Goal: Find contact information: Find contact information

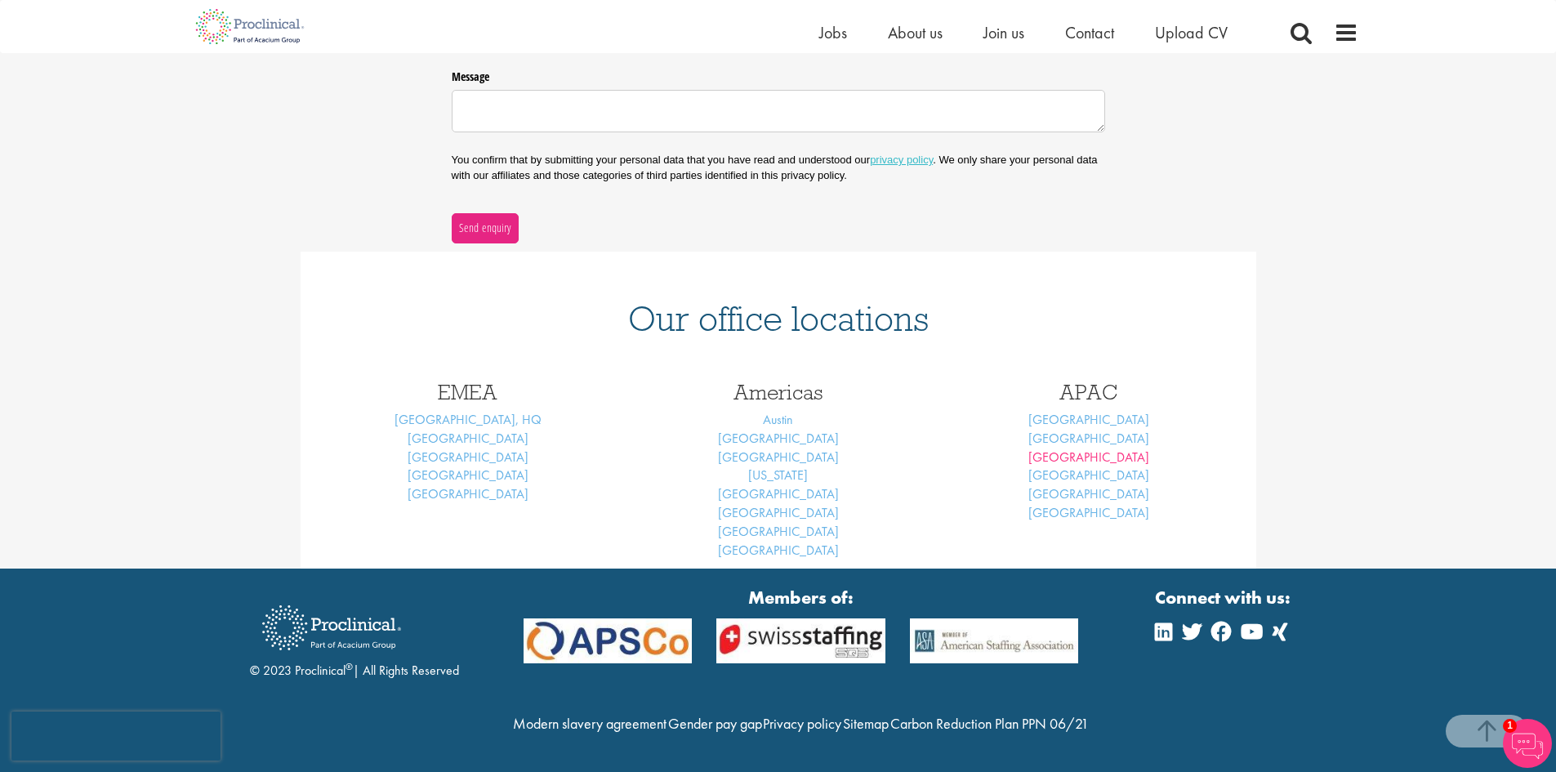
scroll to position [513, 0]
click at [1096, 430] on link "[GEOGRAPHIC_DATA]" at bounding box center [1088, 438] width 121 height 17
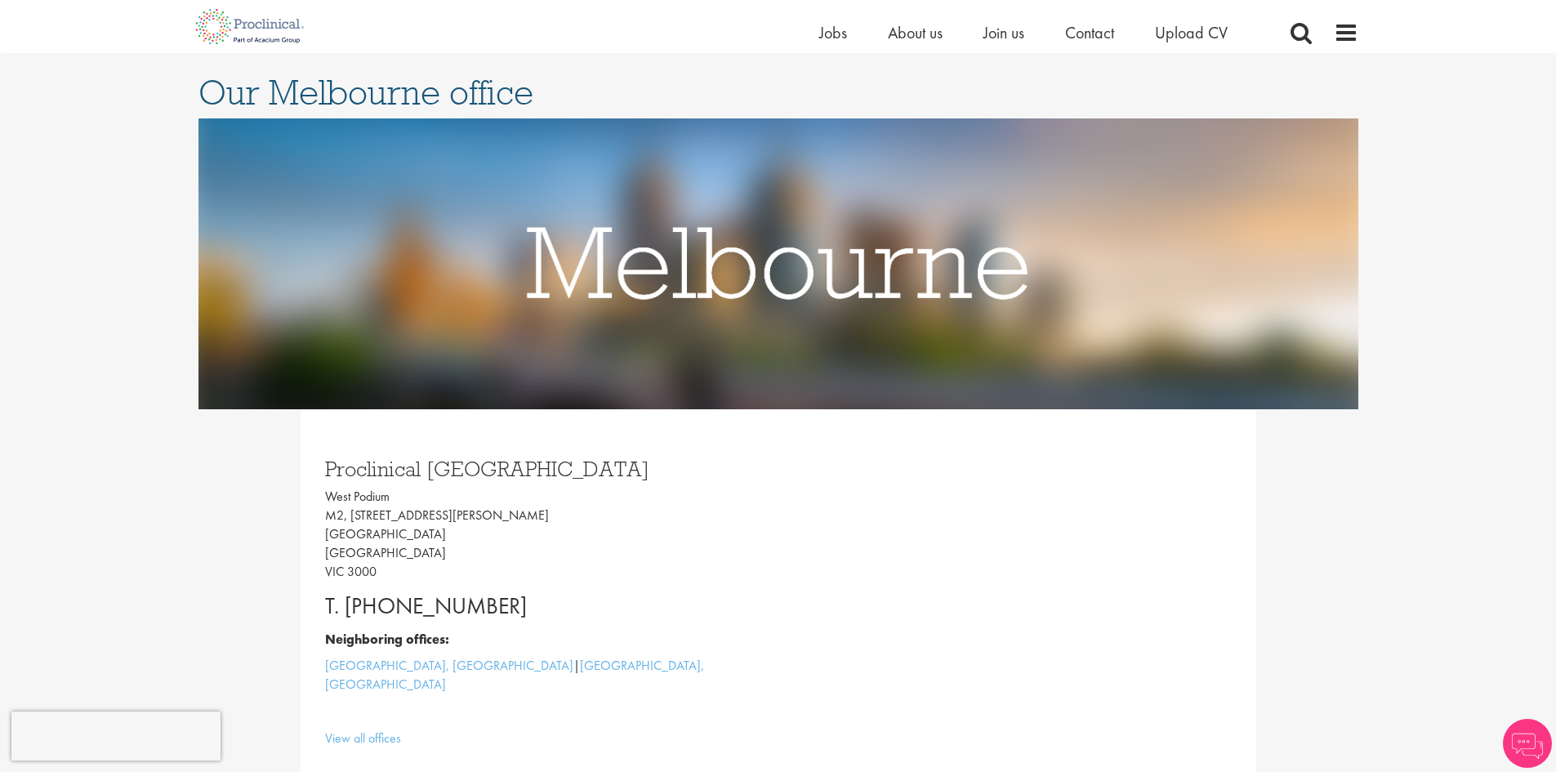
scroll to position [245, 0]
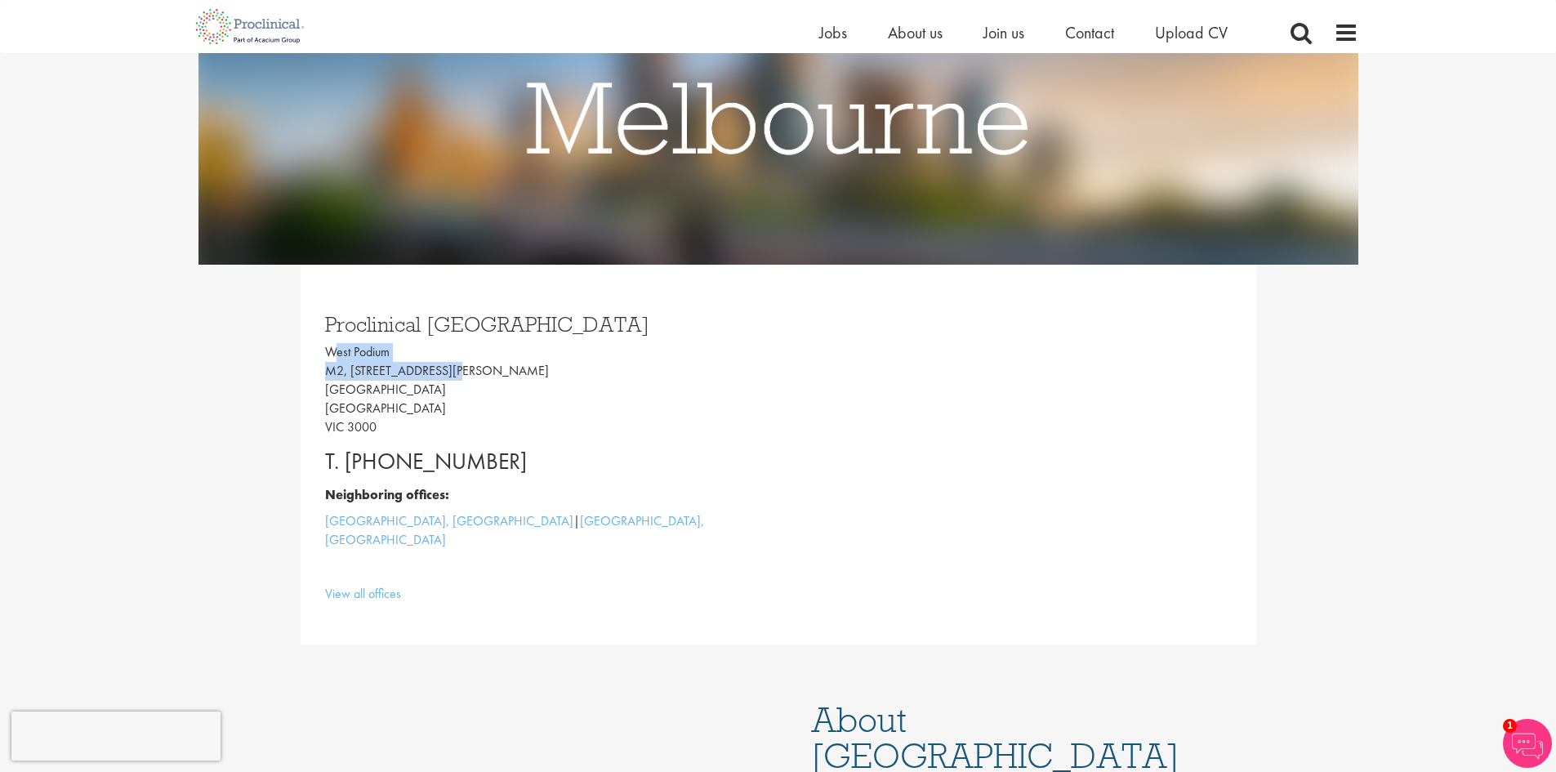
drag, startPoint x: 323, startPoint y: 350, endPoint x: 442, endPoint y: 369, distance: 119.9
click at [442, 369] on div "Proclinical Melbourne West Podium M2, 525 Collins Street Melbourne Australia VI…" at bounding box center [546, 454] width 466 height 314
copy p "West Podium M2, 525 Collins Street"
drag, startPoint x: 528, startPoint y: 461, endPoint x: 417, endPoint y: 457, distance: 111.1
click at [417, 457] on p "T. +61 (0) 3 85184459" at bounding box center [545, 461] width 441 height 33
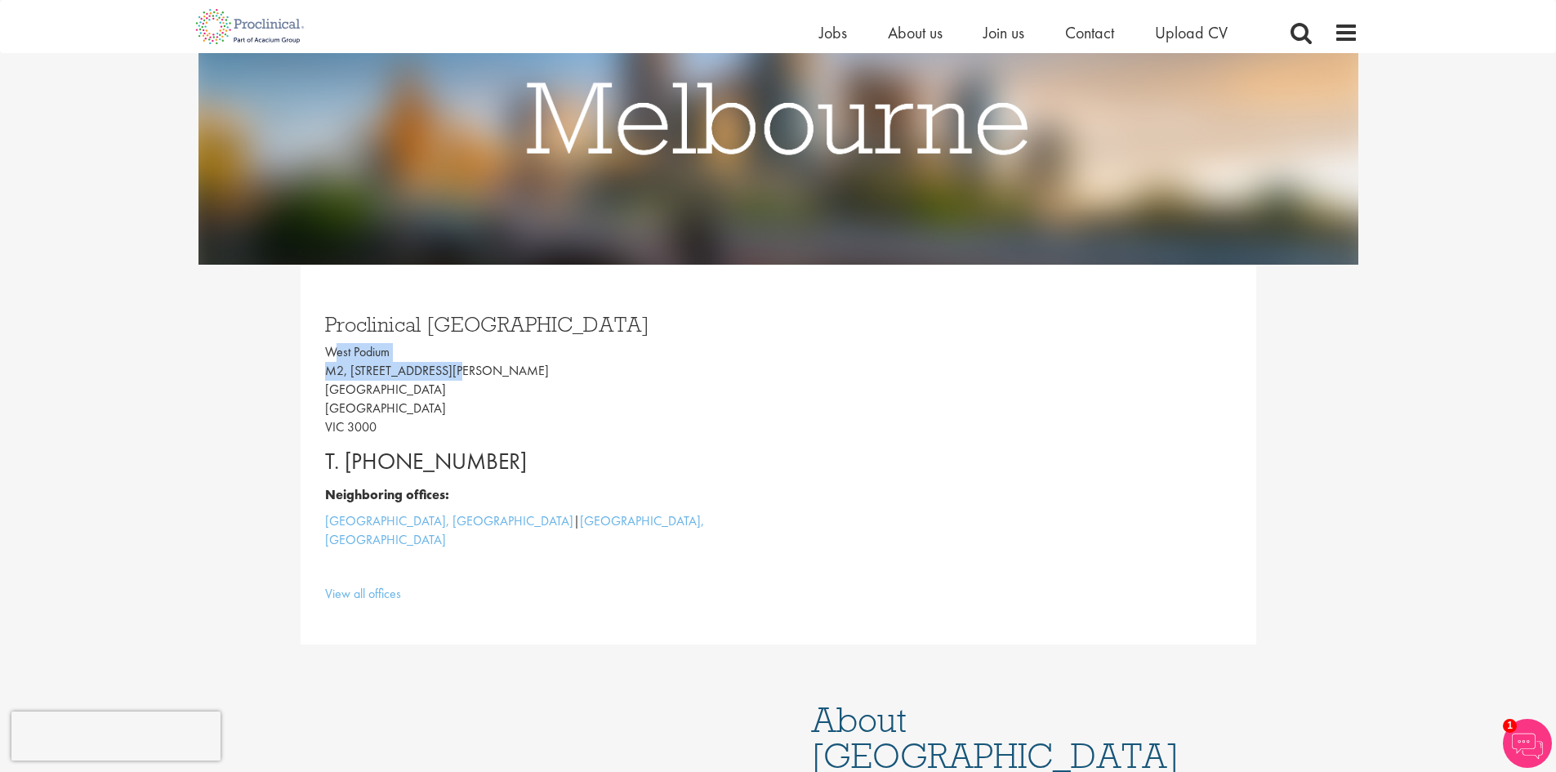
copy p "3 85184459"
